Goal: Information Seeking & Learning: Learn about a topic

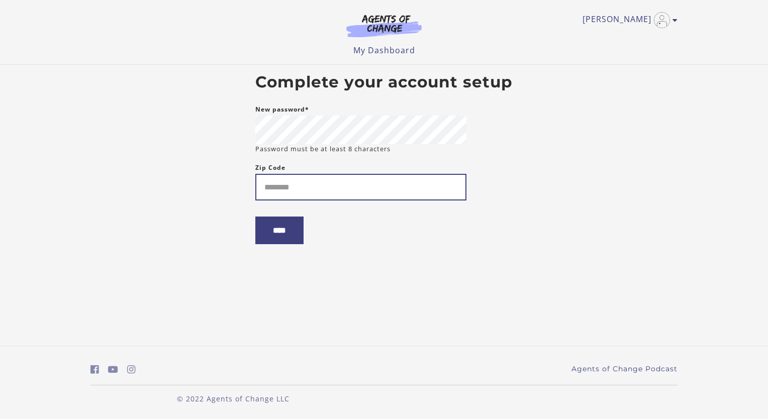
click at [277, 188] on input "Zip Code" at bounding box center [360, 187] width 211 height 27
type input "*****"
click at [292, 234] on input "****" at bounding box center [279, 231] width 48 height 28
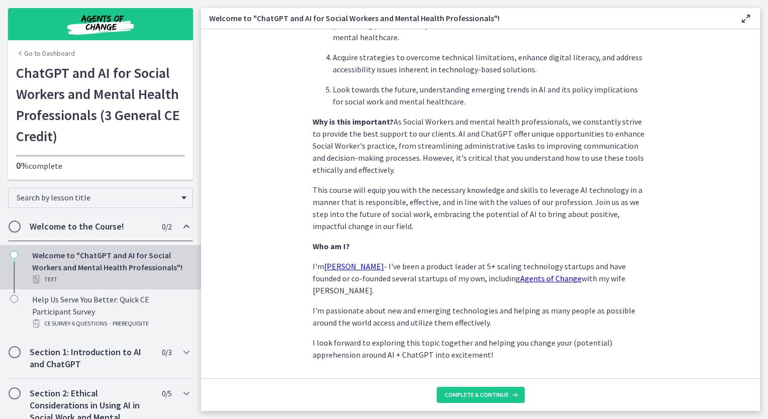
scroll to position [418, 0]
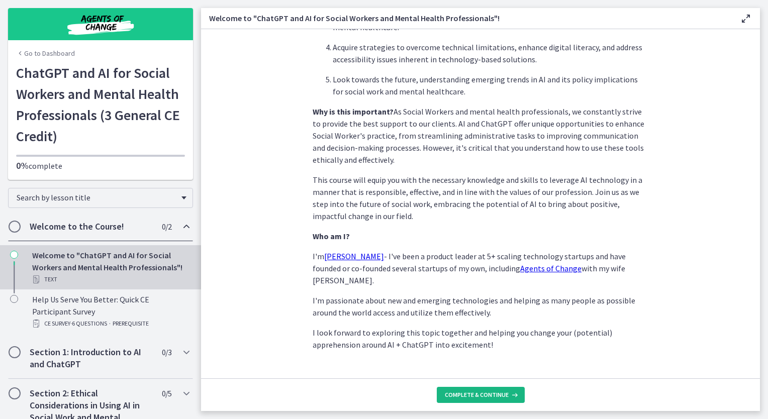
click at [473, 396] on span "Complete & continue" at bounding box center [477, 395] width 64 height 8
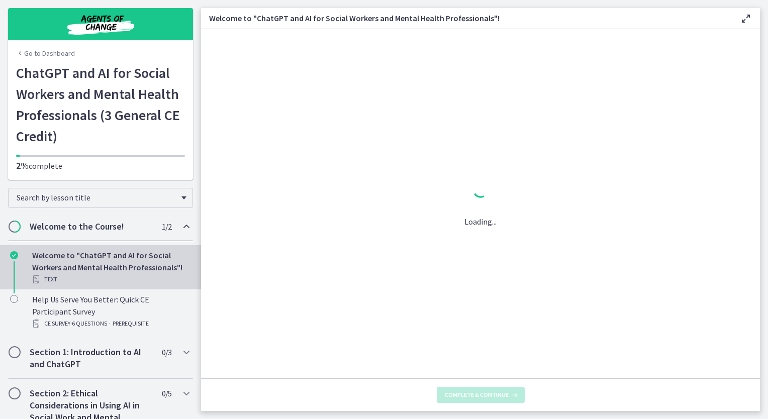
scroll to position [0, 0]
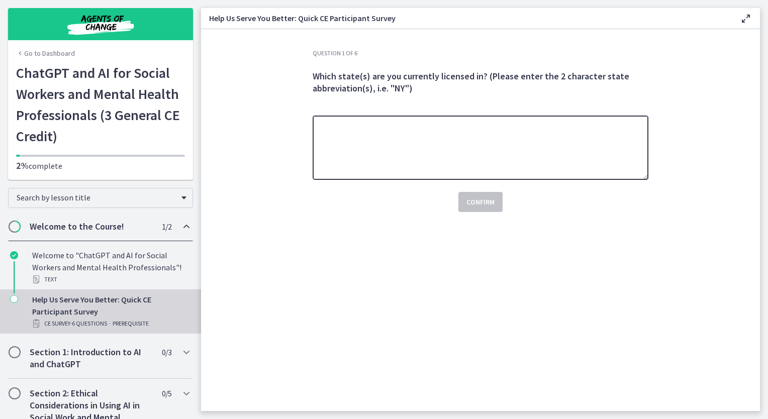
click at [350, 132] on textarea at bounding box center [481, 148] width 336 height 64
type textarea "******"
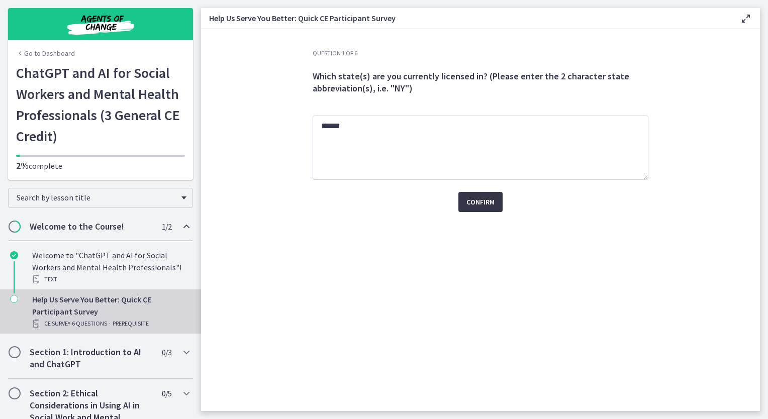
click at [473, 203] on span "Confirm" at bounding box center [480, 202] width 28 height 12
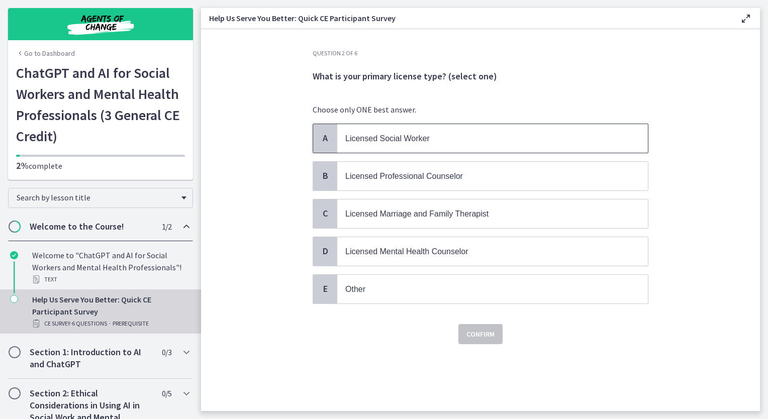
click at [400, 140] on span "Licensed Social Worker" at bounding box center [387, 138] width 84 height 9
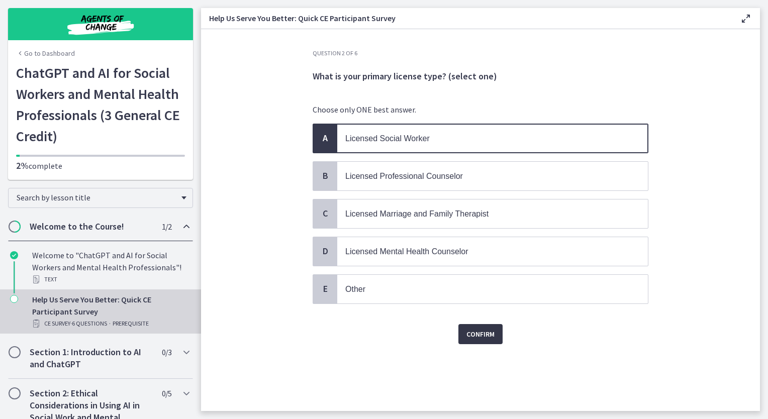
click at [482, 328] on span "Confirm" at bounding box center [480, 334] width 28 height 12
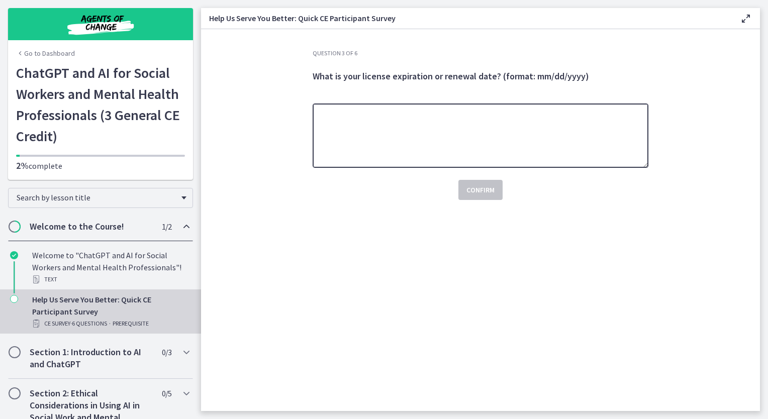
click at [404, 136] on textarea at bounding box center [481, 136] width 336 height 64
type textarea "**********"
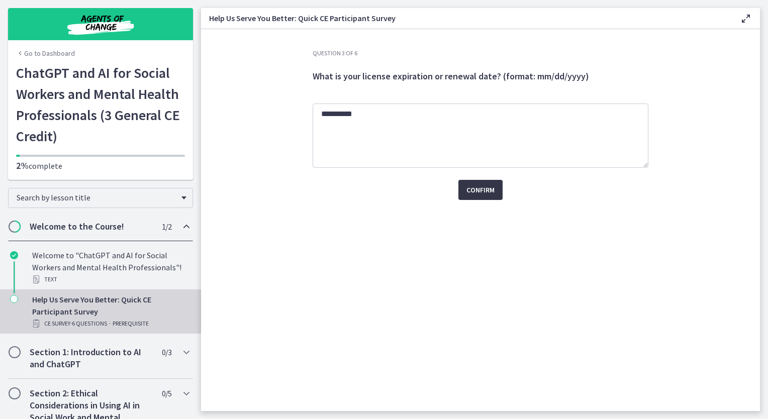
click at [488, 188] on span "Confirm" at bounding box center [480, 190] width 28 height 12
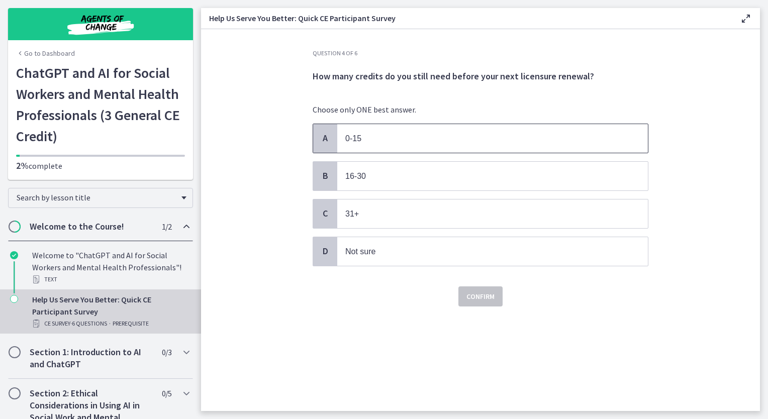
click at [321, 144] on div "A" at bounding box center [325, 138] width 24 height 29
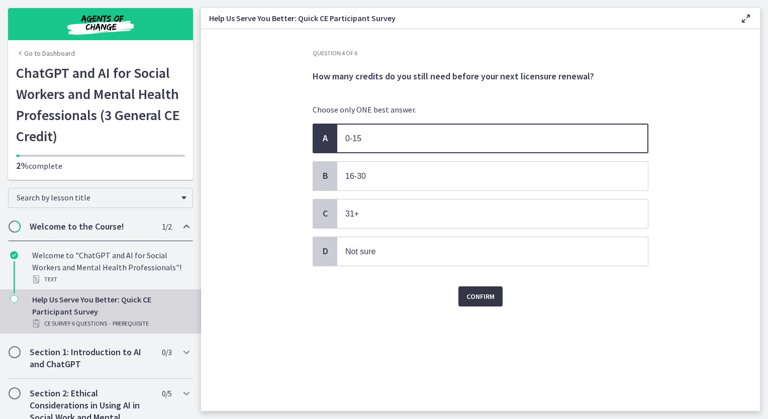
click at [479, 295] on span "Confirm" at bounding box center [480, 296] width 28 height 12
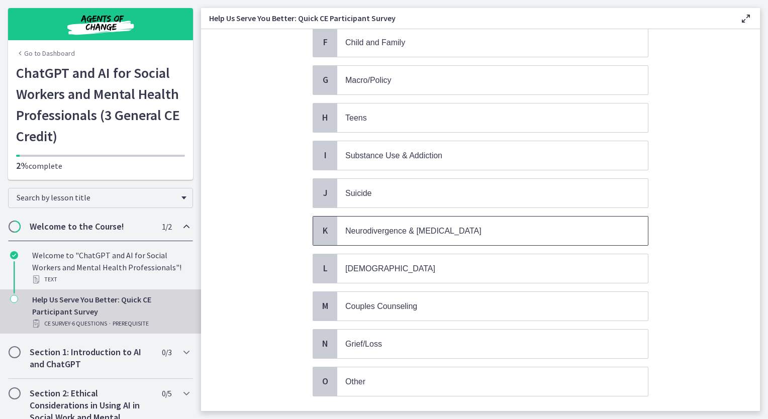
scroll to position [302, 0]
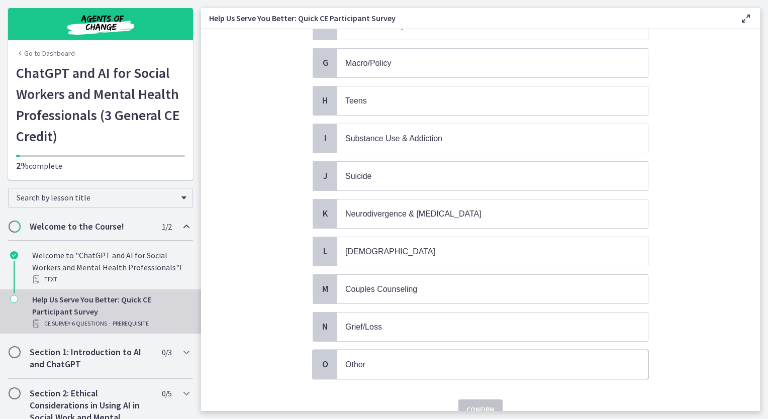
click at [352, 361] on span "Other" at bounding box center [492, 364] width 311 height 29
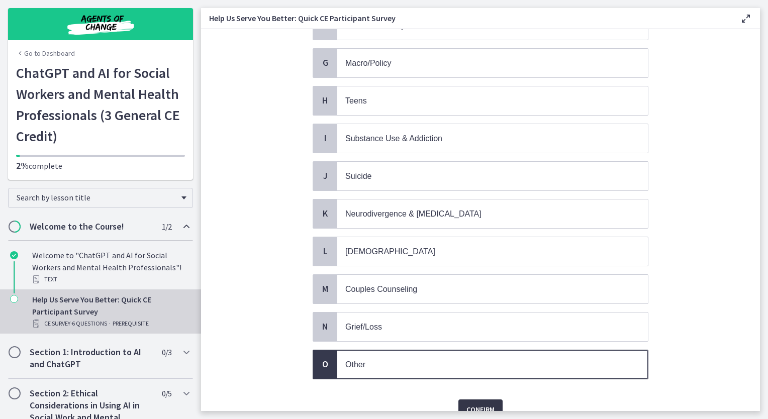
click at [474, 406] on button "Confirm" at bounding box center [480, 410] width 44 height 20
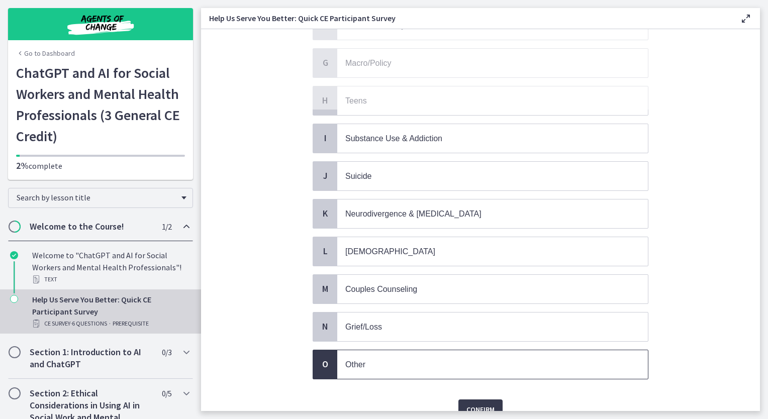
scroll to position [0, 0]
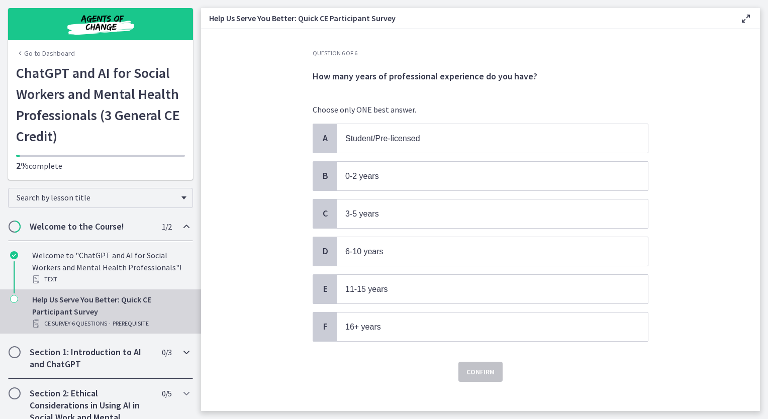
click at [58, 359] on h2 "Section 1: Introduction to AI and ChatGPT" at bounding box center [91, 358] width 123 height 24
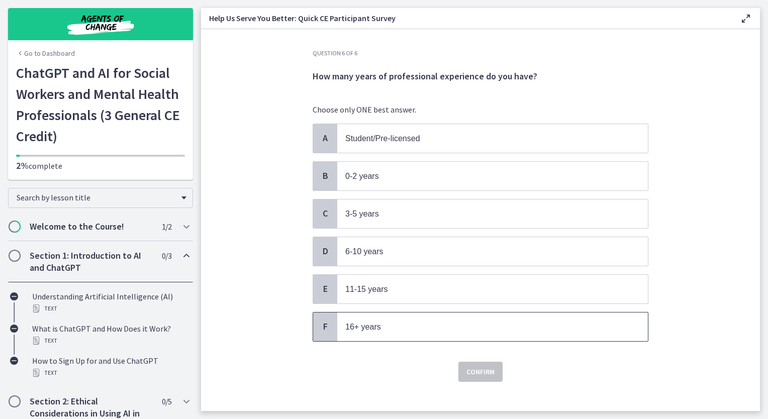
click at [324, 327] on span "F" at bounding box center [325, 327] width 12 height 12
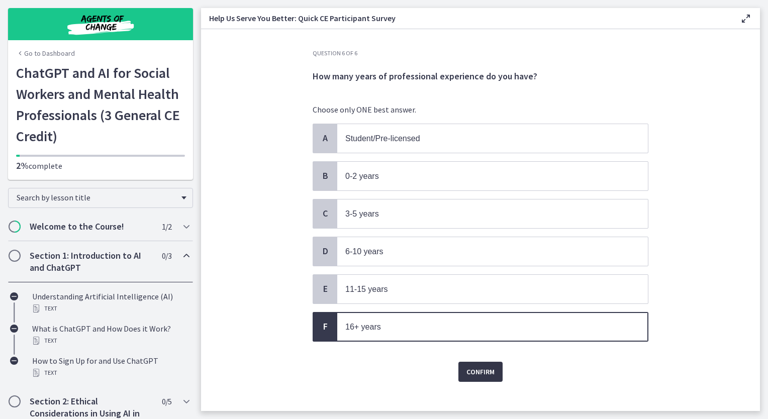
click at [486, 369] on span "Confirm" at bounding box center [480, 372] width 28 height 12
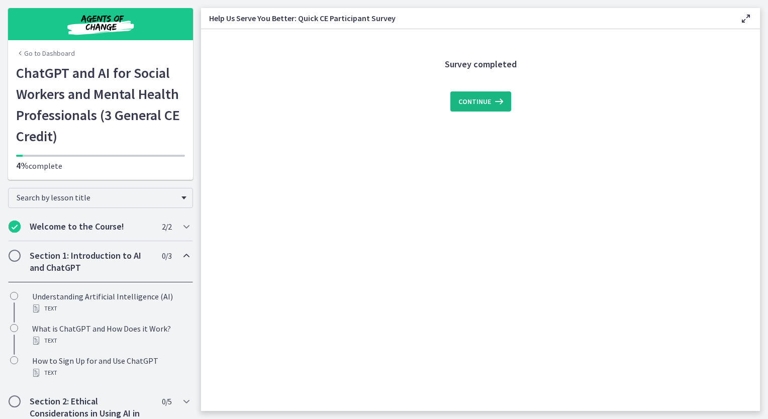
click at [483, 104] on span "Continue" at bounding box center [474, 101] width 33 height 12
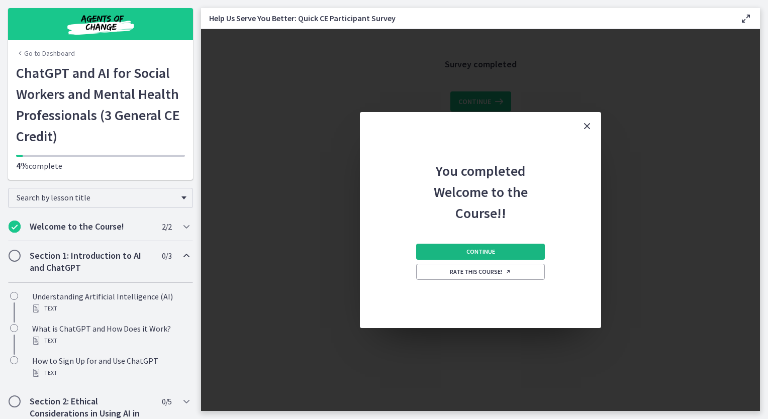
click at [478, 253] on span "Continue" at bounding box center [480, 252] width 29 height 8
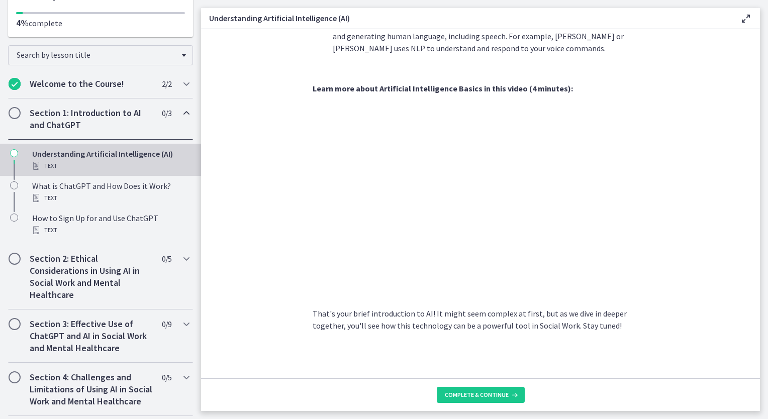
scroll to position [151, 0]
